Goal: Task Accomplishment & Management: Manage account settings

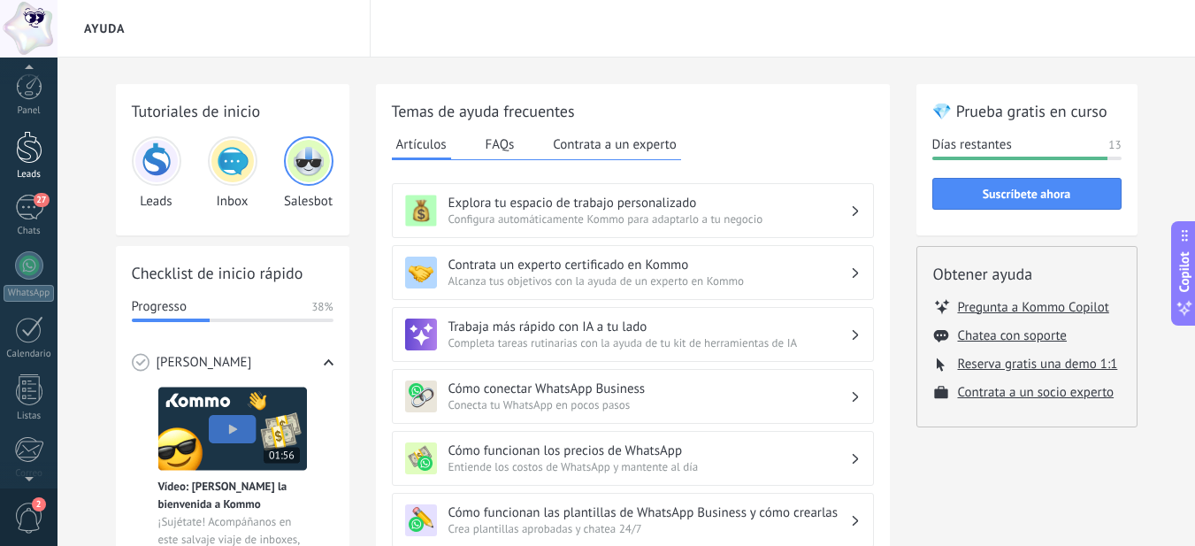
click at [24, 153] on div at bounding box center [29, 147] width 27 height 33
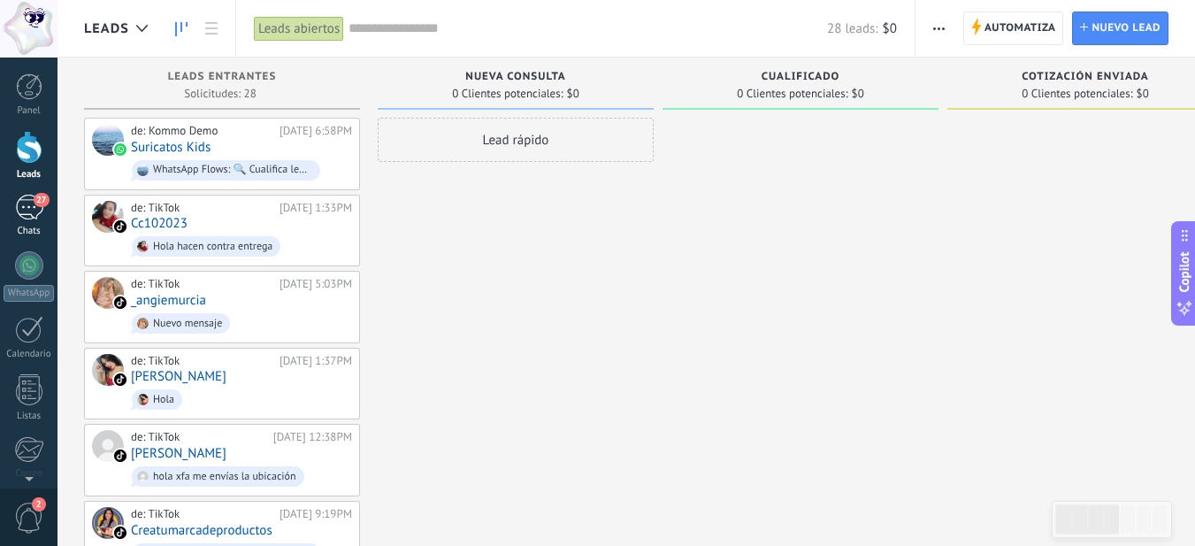
click at [19, 218] on div "27" at bounding box center [29, 208] width 28 height 26
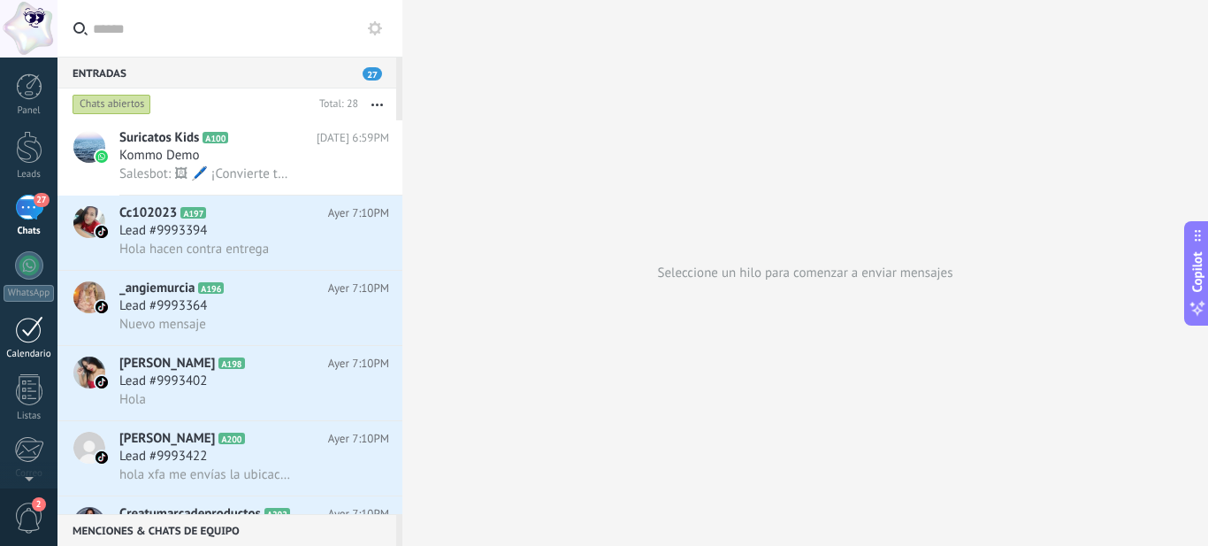
click at [39, 330] on div at bounding box center [29, 329] width 28 height 27
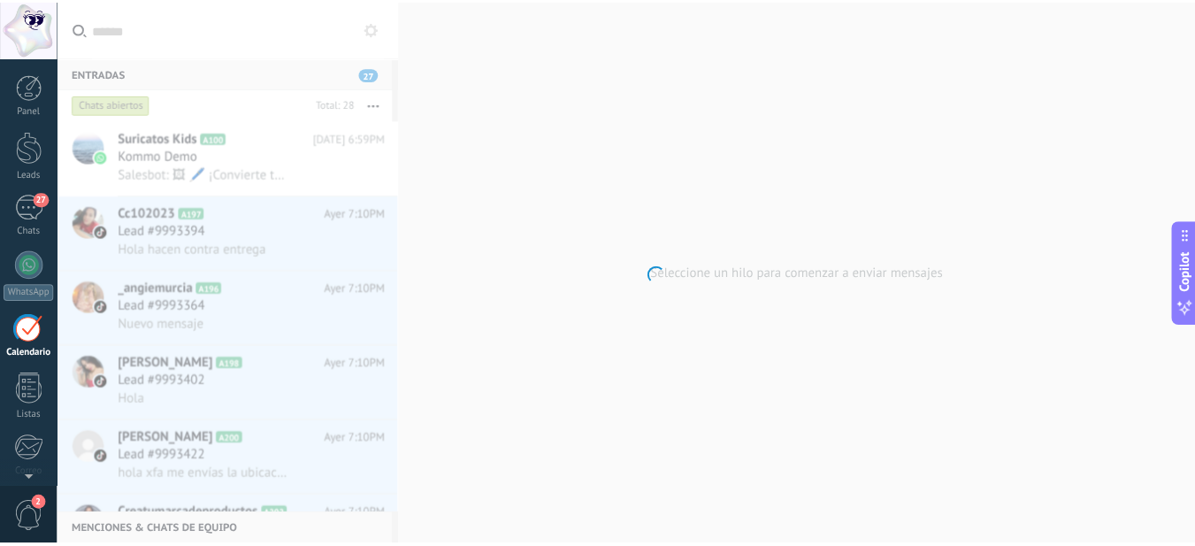
scroll to position [51, 0]
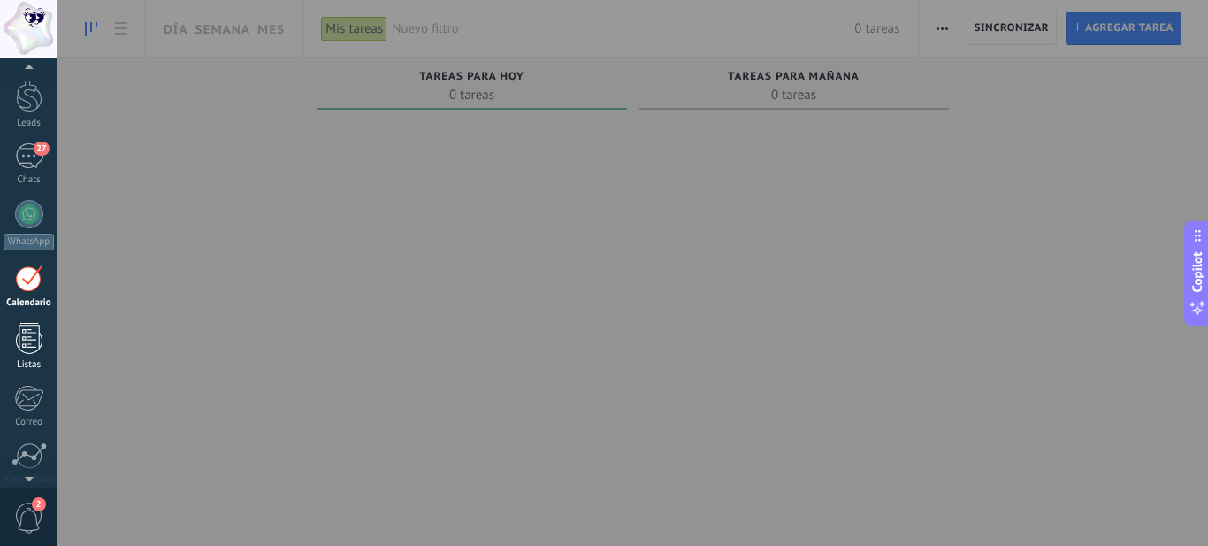
click at [19, 334] on div at bounding box center [29, 338] width 27 height 31
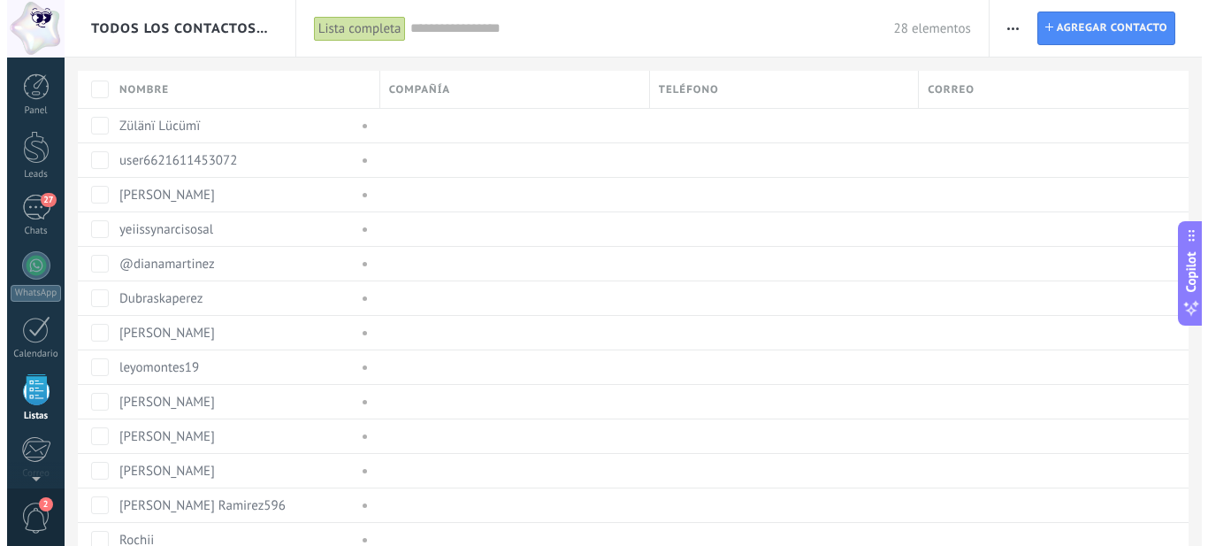
scroll to position [110, 0]
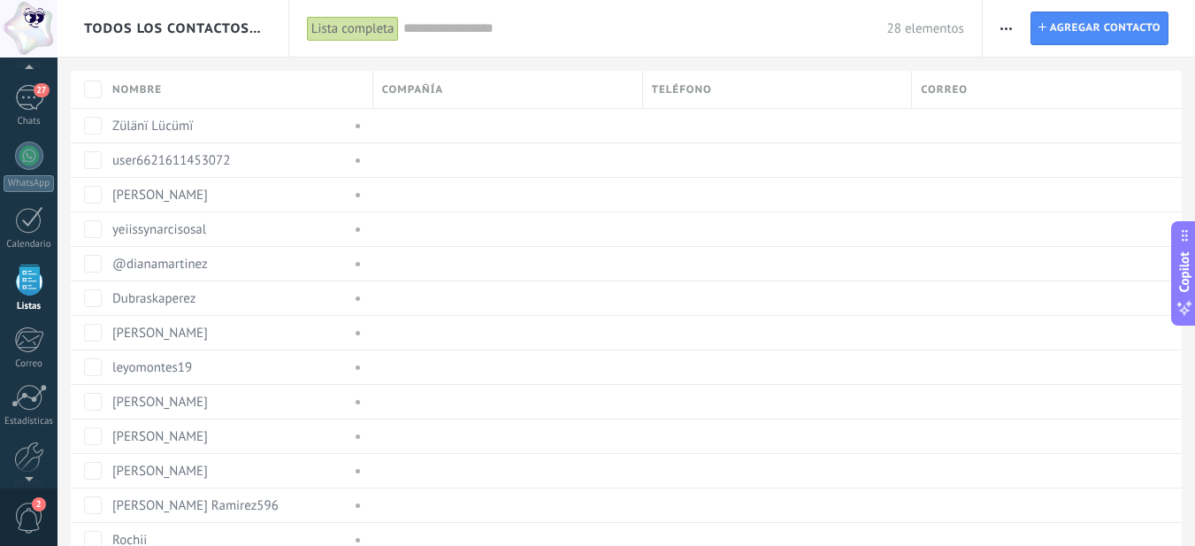
click at [781, 35] on input "text" at bounding box center [645, 28] width 484 height 19
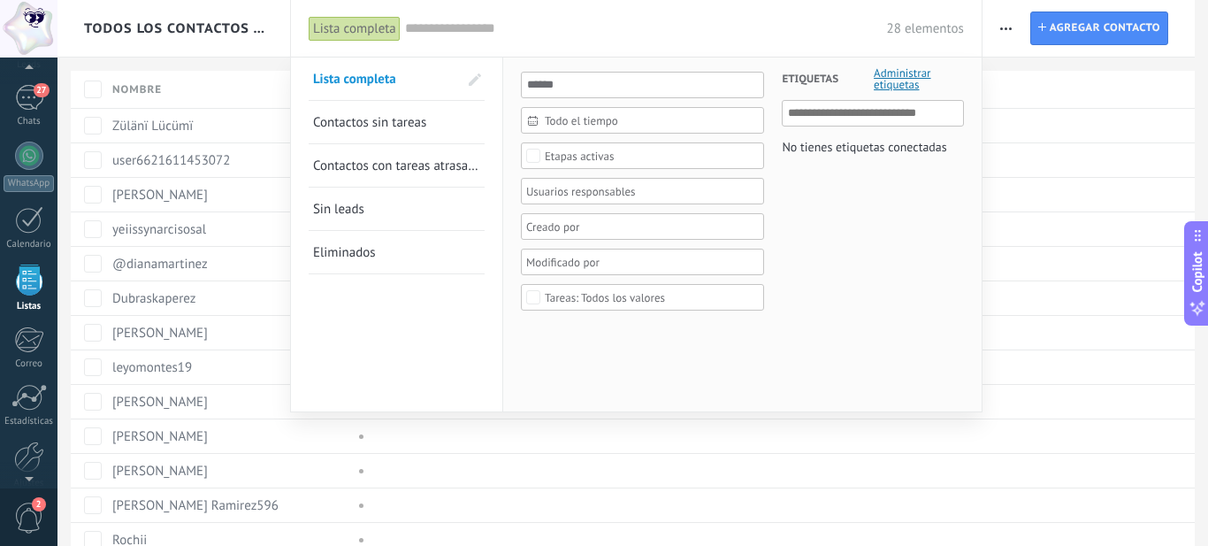
drag, startPoint x: 899, startPoint y: 303, endPoint x: 899, endPoint y: 292, distance: 10.6
click at [899, 301] on div "Etiquetas Administrar etiquetas No tienes etiquetas conectadas" at bounding box center [863, 195] width 199 height 275
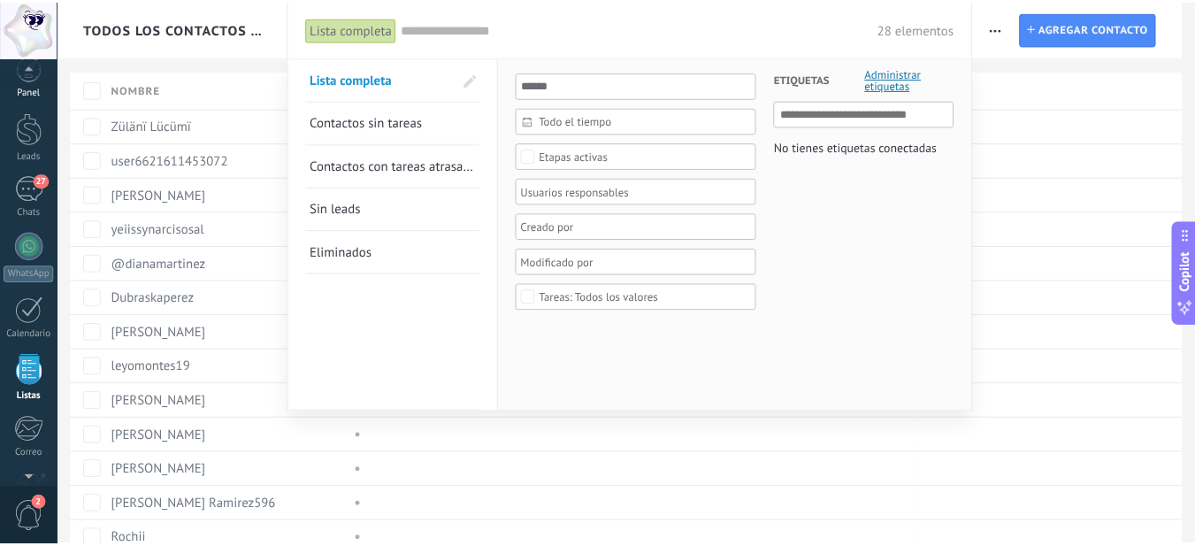
scroll to position [0, 0]
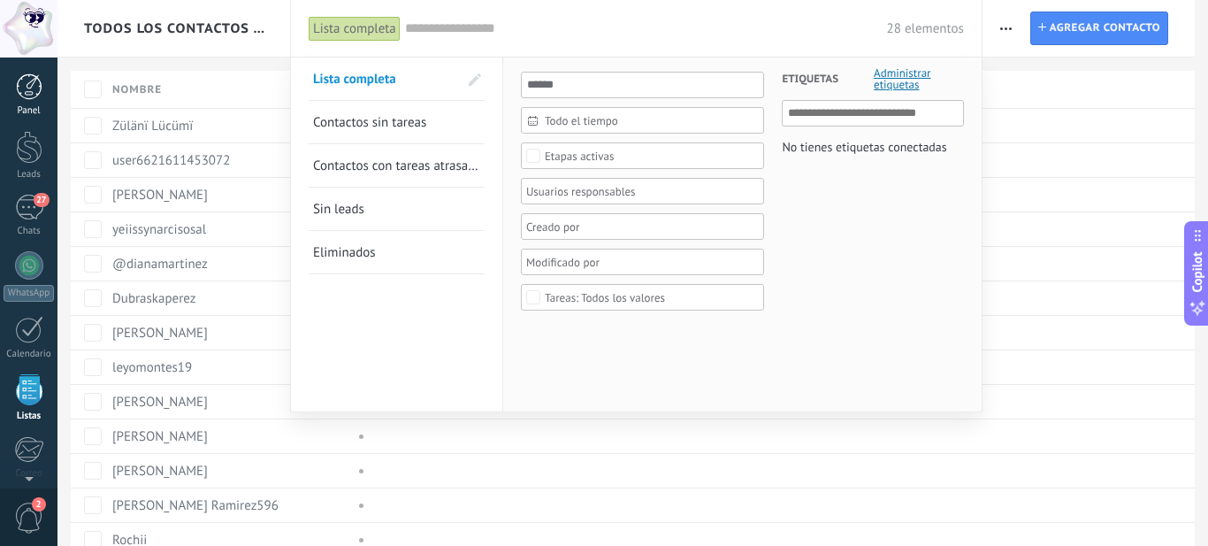
click at [24, 92] on div at bounding box center [29, 86] width 27 height 27
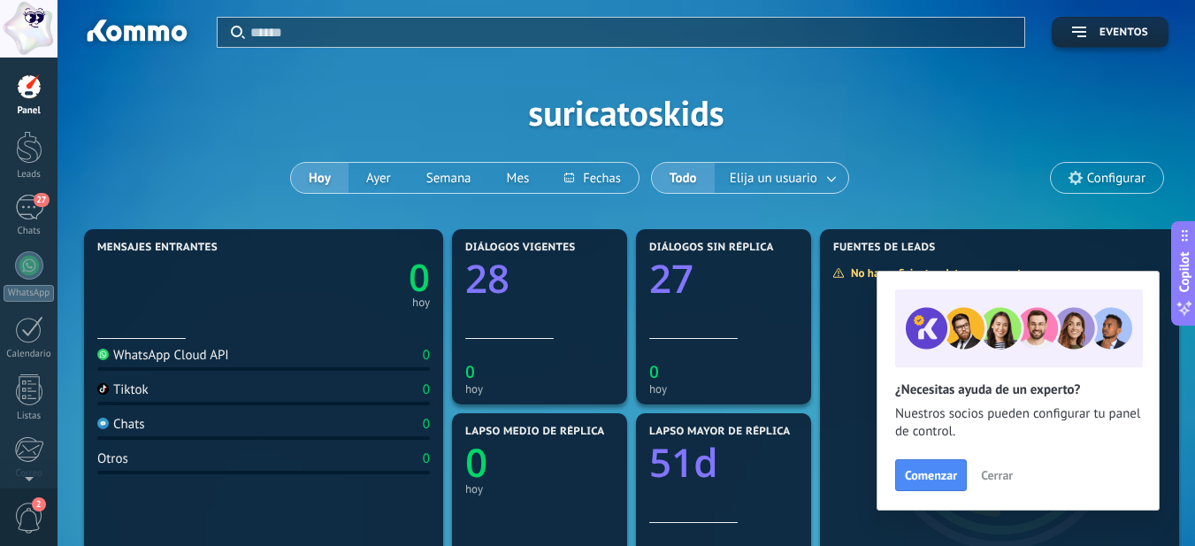
click at [985, 46] on div at bounding box center [631, 32] width 763 height 29
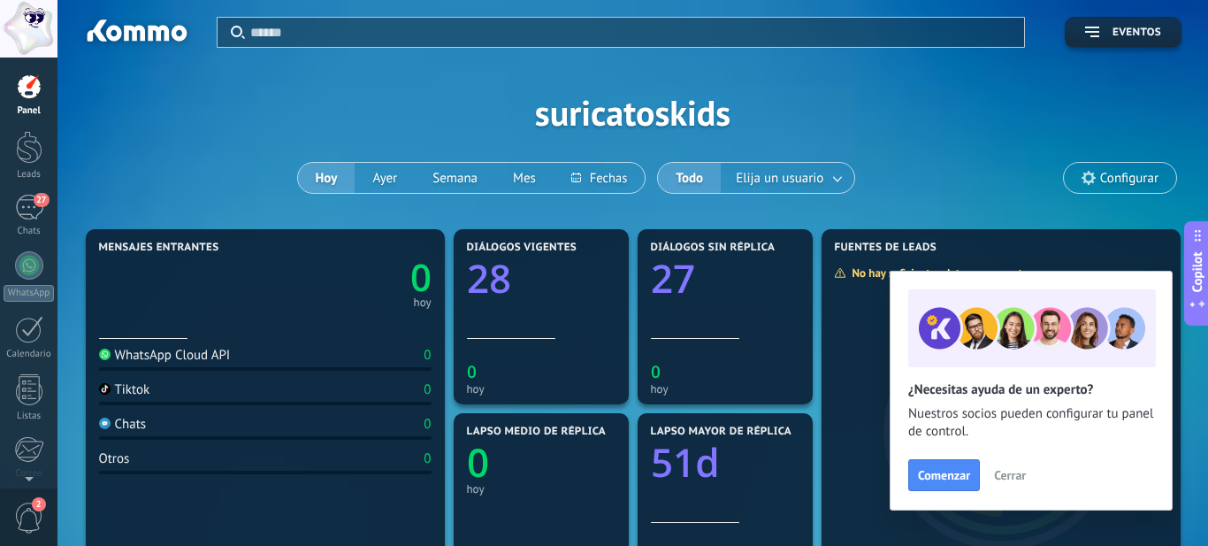
click at [1046, 104] on div at bounding box center [604, 273] width 1208 height 546
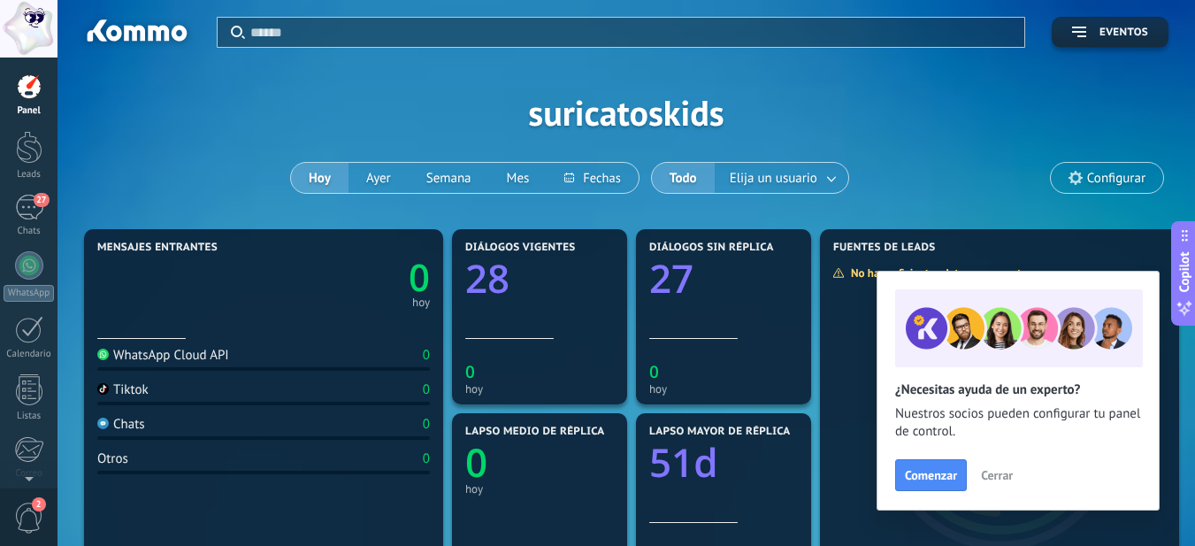
click at [10, 31] on div at bounding box center [29, 29] width 58 height 58
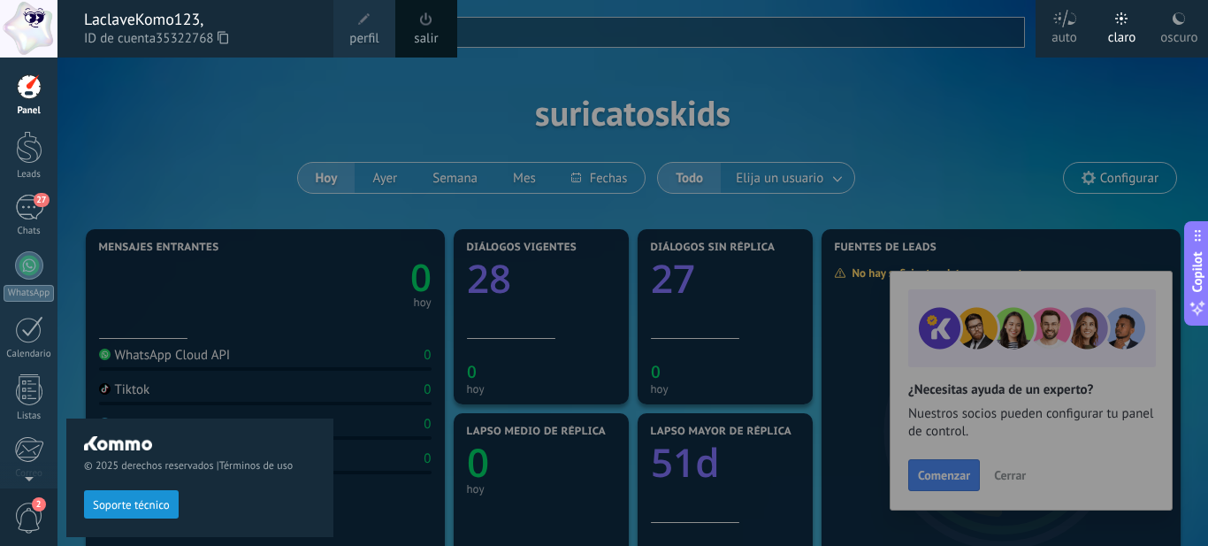
click at [364, 31] on span "perfil" at bounding box center [363, 38] width 29 height 19
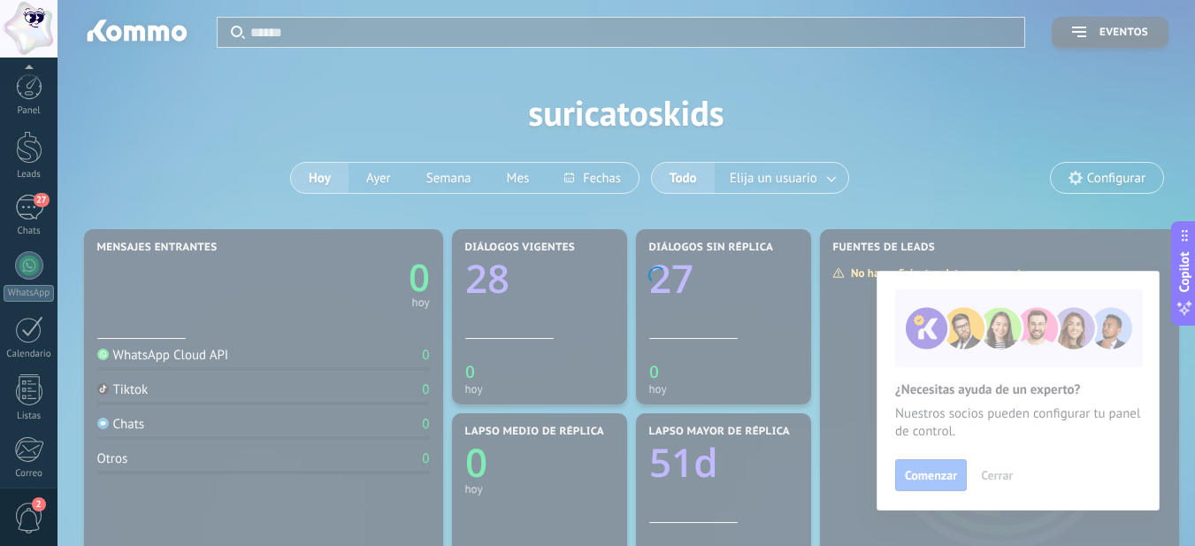
scroll to position [190, 0]
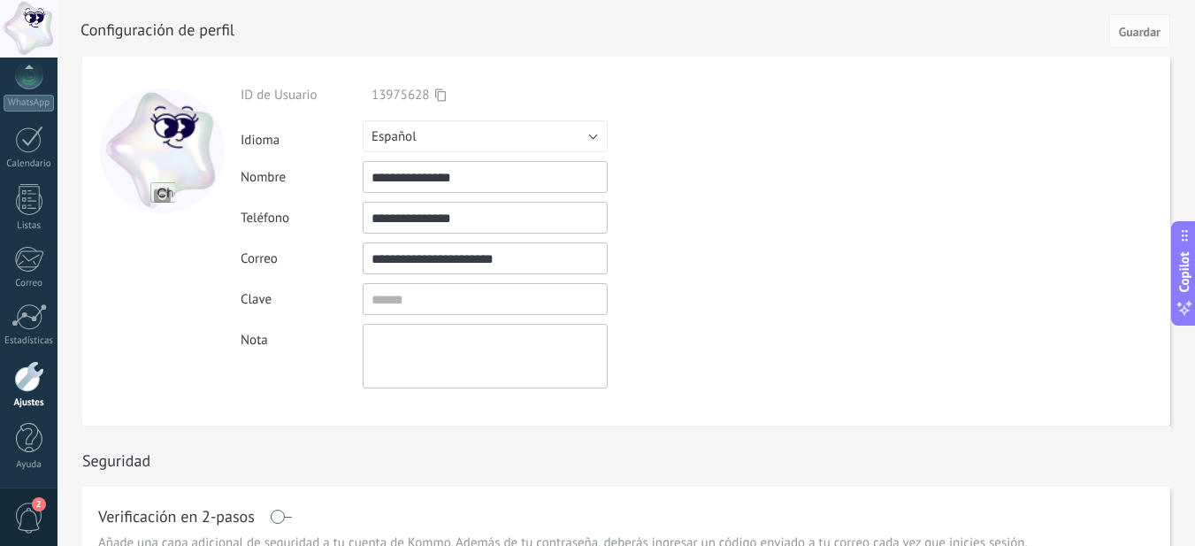
drag, startPoint x: 129, startPoint y: 159, endPoint x: 175, endPoint y: 193, distance: 57.0
click at [130, 159] on div at bounding box center [162, 150] width 125 height 125
click at [163, 197] on input "file" at bounding box center [162, 194] width 25 height 25
drag, startPoint x: 1026, startPoint y: 313, endPoint x: 1039, endPoint y: 303, distance: 15.8
click at [1024, 313] on form "**********" at bounding box center [626, 241] width 1088 height 369
